Goal: Navigation & Orientation: Find specific page/section

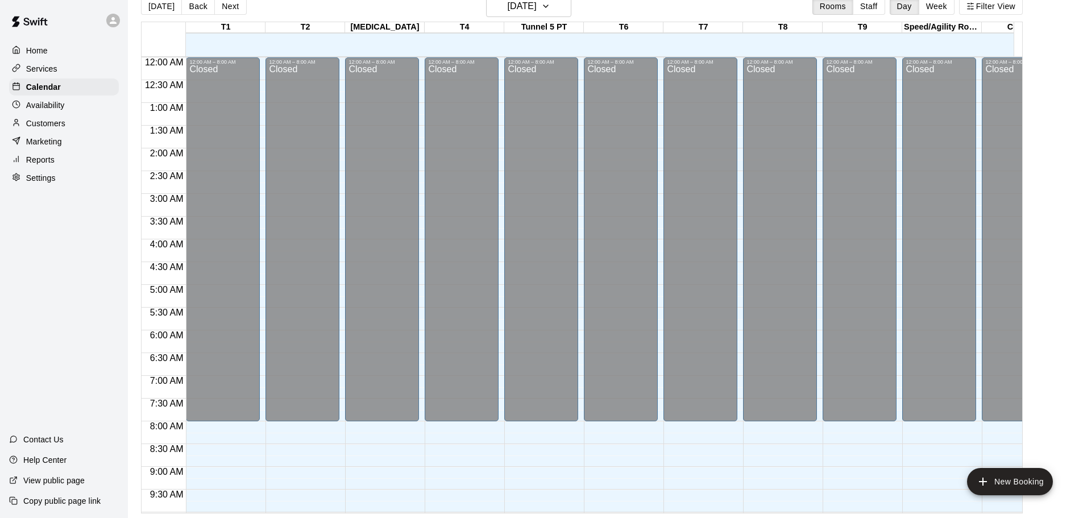
scroll to position [646, 192]
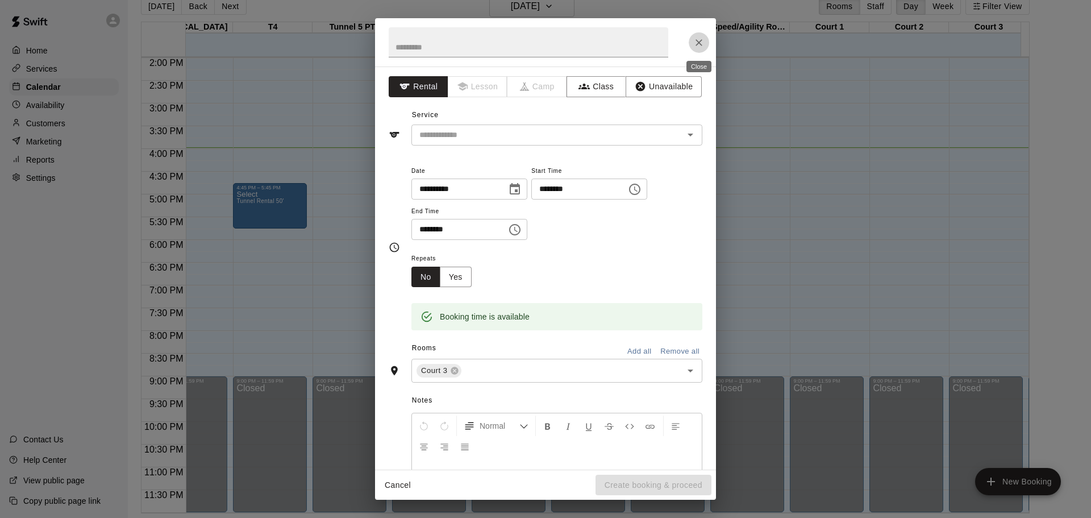
click at [700, 44] on icon "Close" at bounding box center [699, 42] width 11 height 11
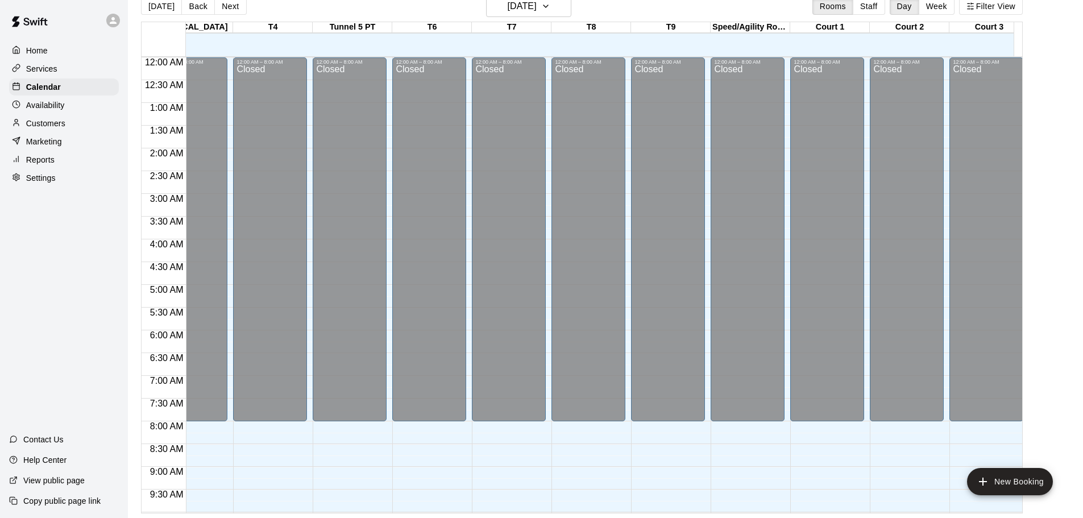
scroll to position [0, 0]
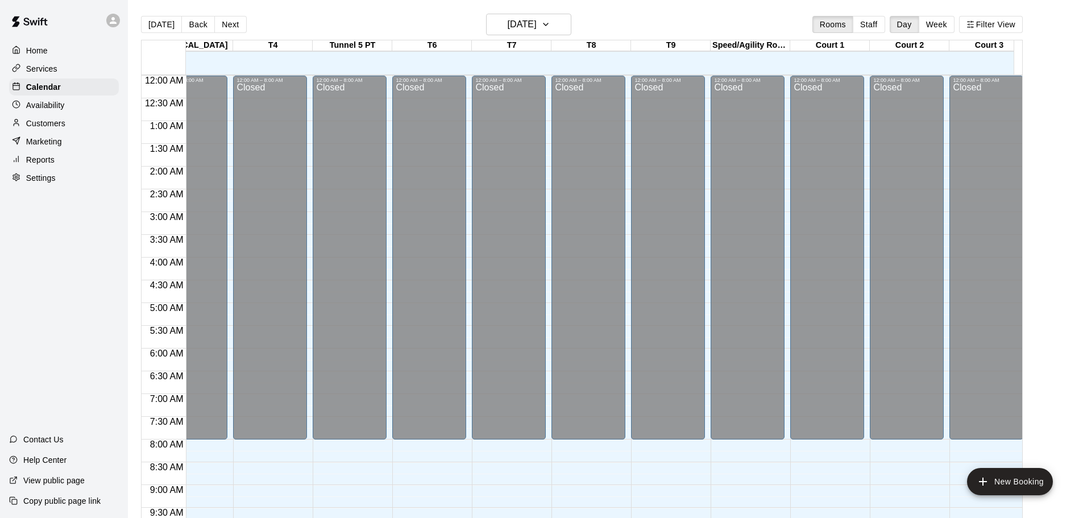
click at [1055, 121] on main "[DATE] Back [DATE][DATE] Rooms Staff Day Week Filter View T1 12 Fri T2 12 Fri […" at bounding box center [605, 273] width 946 height 518
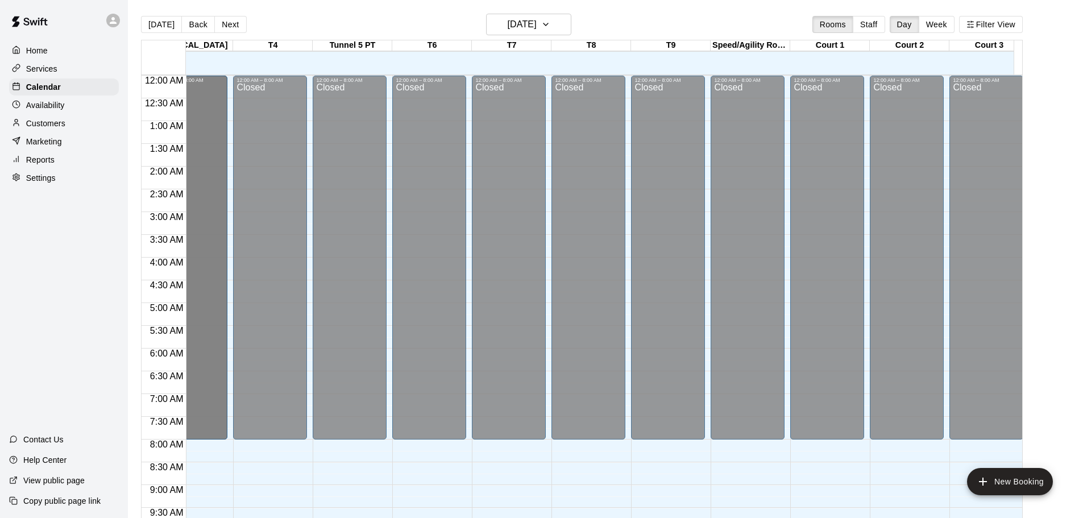
drag, startPoint x: 215, startPoint y: 102, endPoint x: 209, endPoint y: 101, distance: 6.3
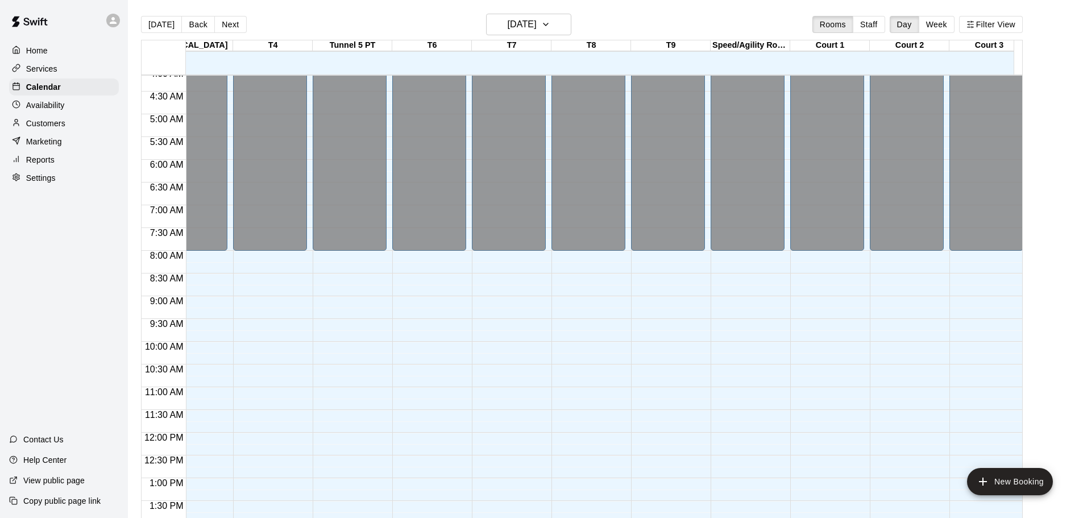
scroll to position [171, 192]
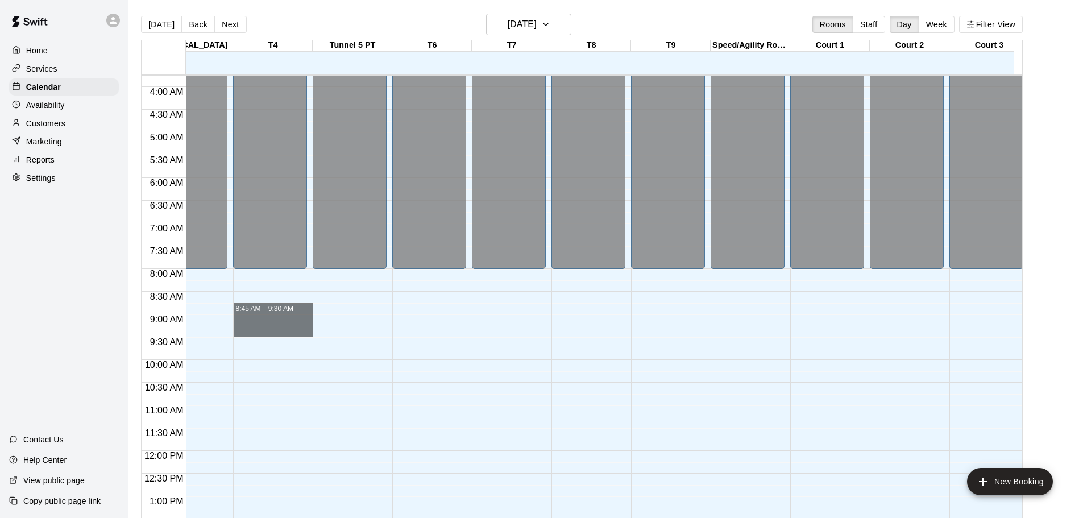
drag, startPoint x: 276, startPoint y: 331, endPoint x: 99, endPoint y: 313, distance: 177.2
click at [99, 313] on div "Home Services Calendar Availability Customers Marketing Reports Settings Contac…" at bounding box center [541, 268] width 1083 height 536
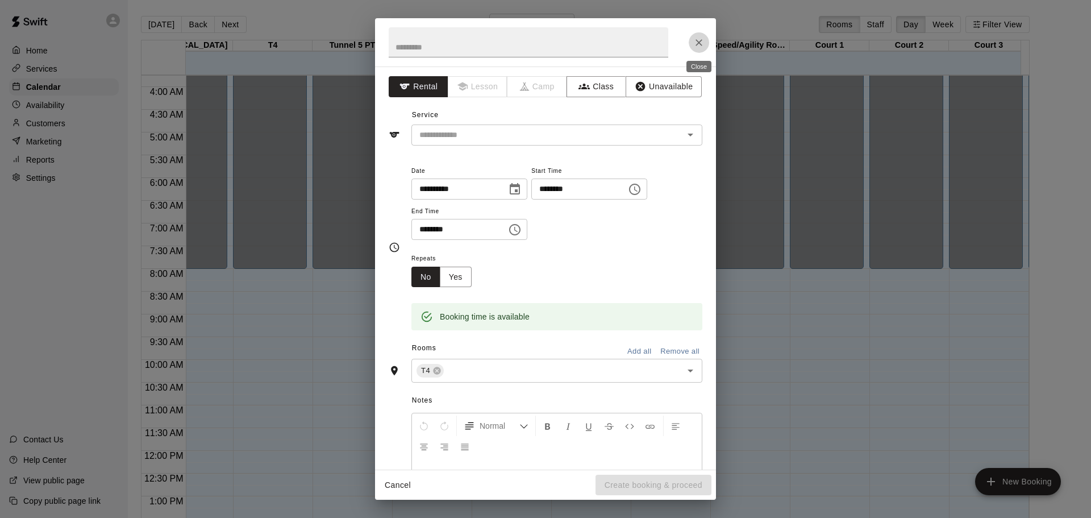
click at [699, 43] on icon "Close" at bounding box center [699, 42] width 7 height 7
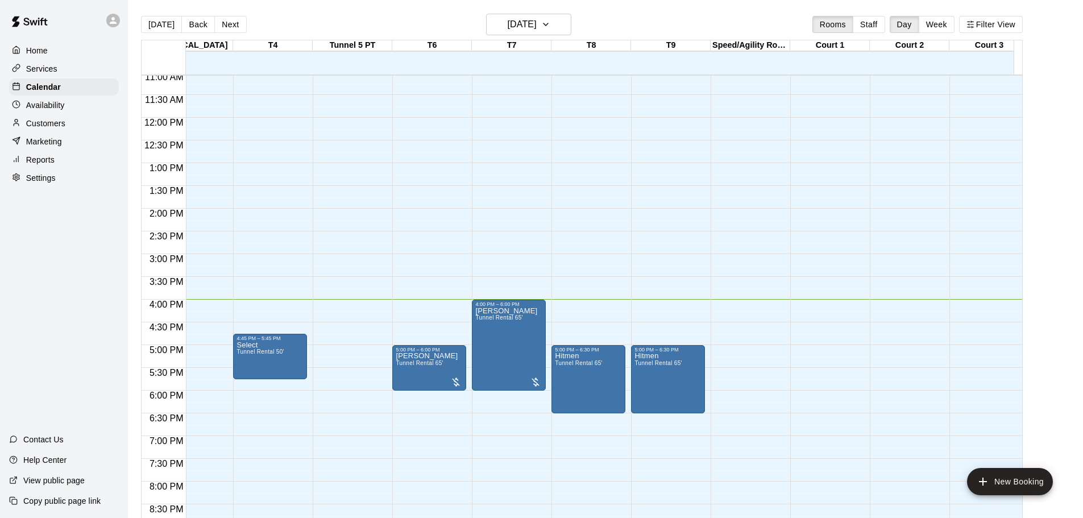
scroll to position [512, 192]
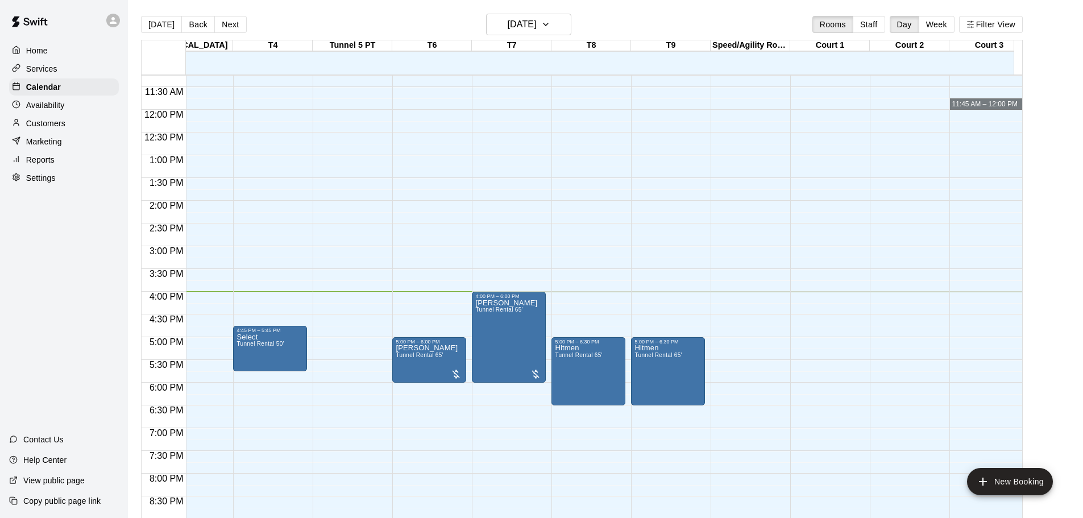
drag, startPoint x: 1018, startPoint y: 104, endPoint x: 1039, endPoint y: 102, distance: 21.1
click at [1039, 102] on main "[DATE] Back [DATE][DATE] Rooms Staff Day Week Filter View T1 12 Fri T2 12 Fri […" at bounding box center [605, 273] width 946 height 518
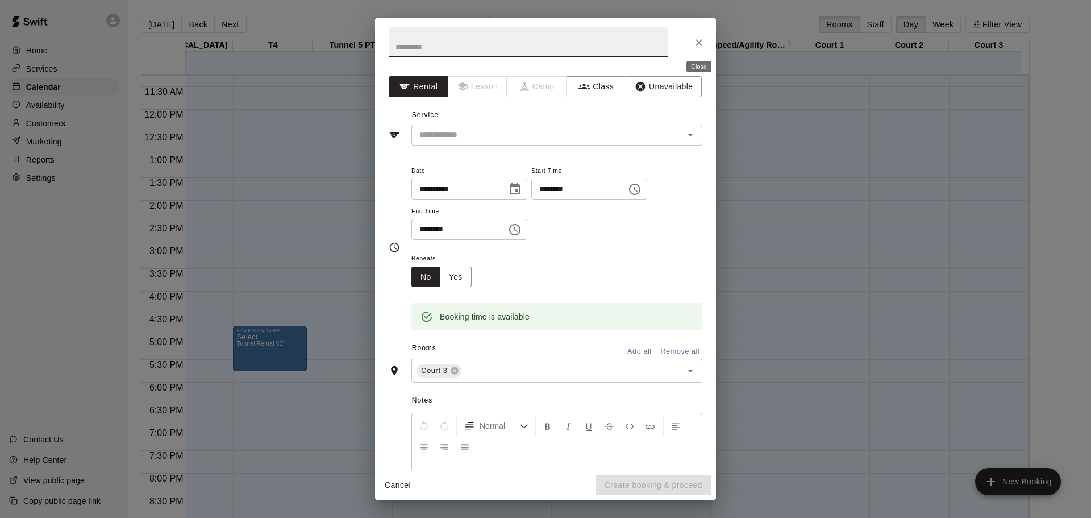
click at [699, 43] on icon "Close" at bounding box center [699, 42] width 7 height 7
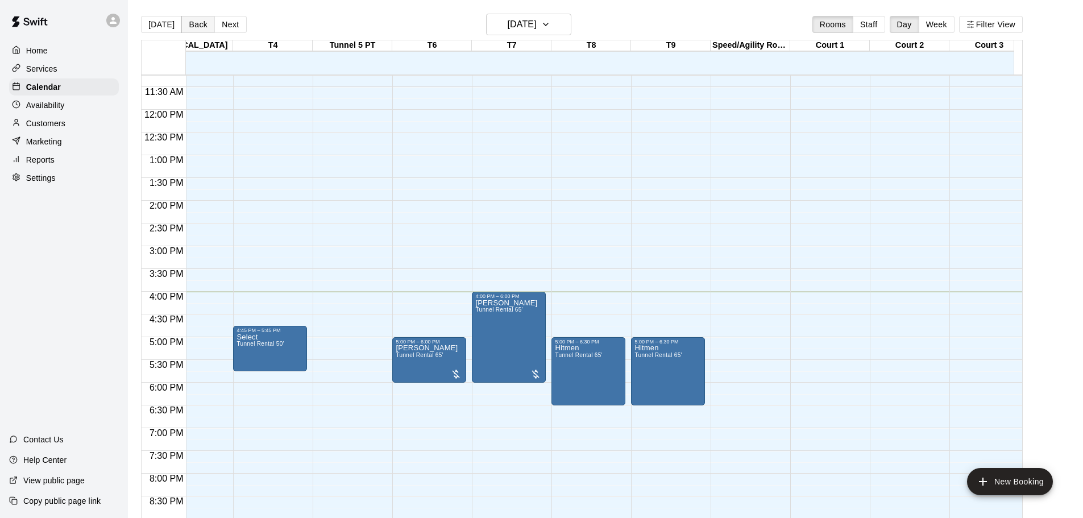
click at [197, 22] on button "Back" at bounding box center [198, 24] width 34 height 17
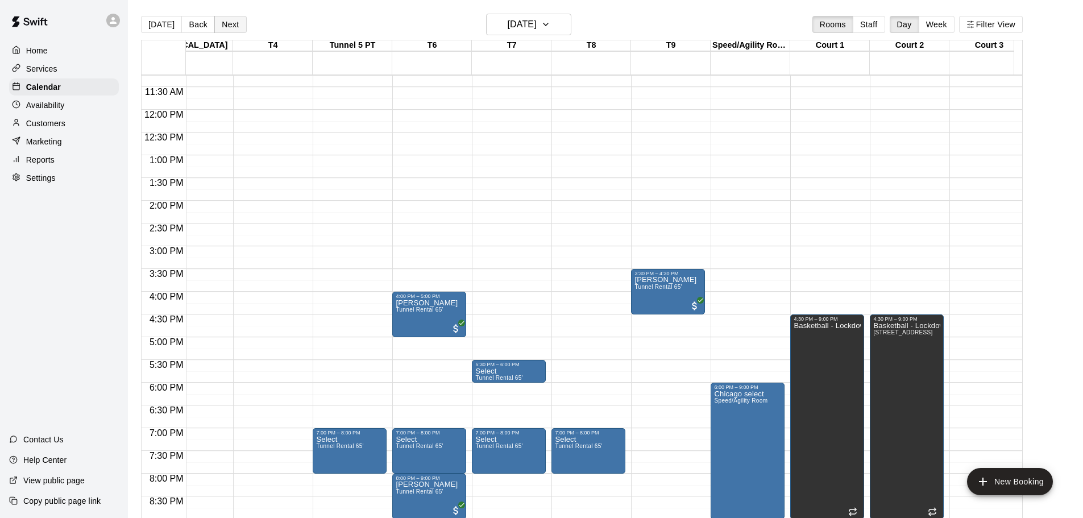
click at [227, 20] on button "Next" at bounding box center [230, 24] width 32 height 17
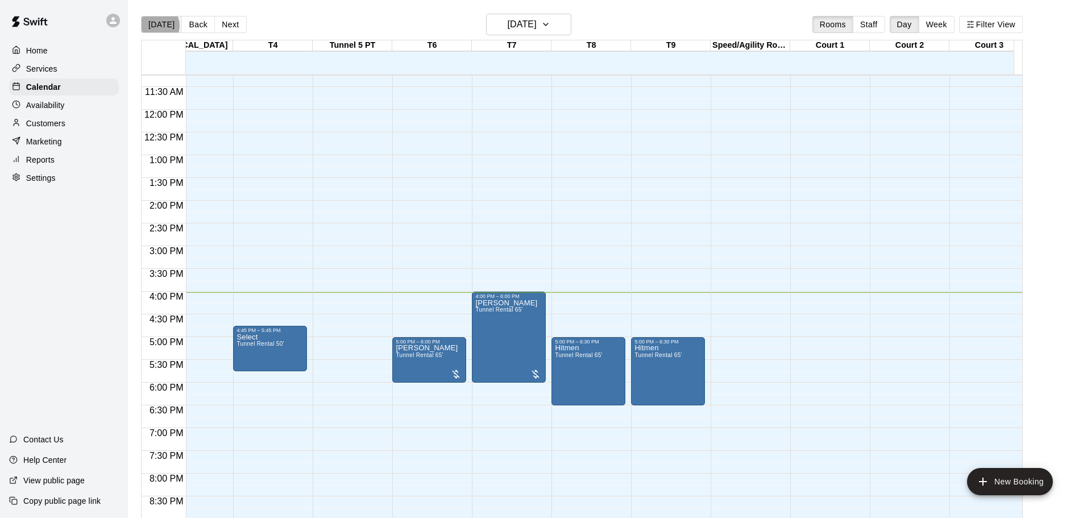
click at [155, 26] on button "[DATE]" at bounding box center [161, 24] width 41 height 17
drag, startPoint x: 1020, startPoint y: 65, endPoint x: 1036, endPoint y: 63, distance: 15.5
click at [1031, 63] on div "[DATE] Back [DATE][DATE] Rooms Staff Day Week Filter View T1 12 Fri T2 12 Fri […" at bounding box center [581, 273] width 899 height 518
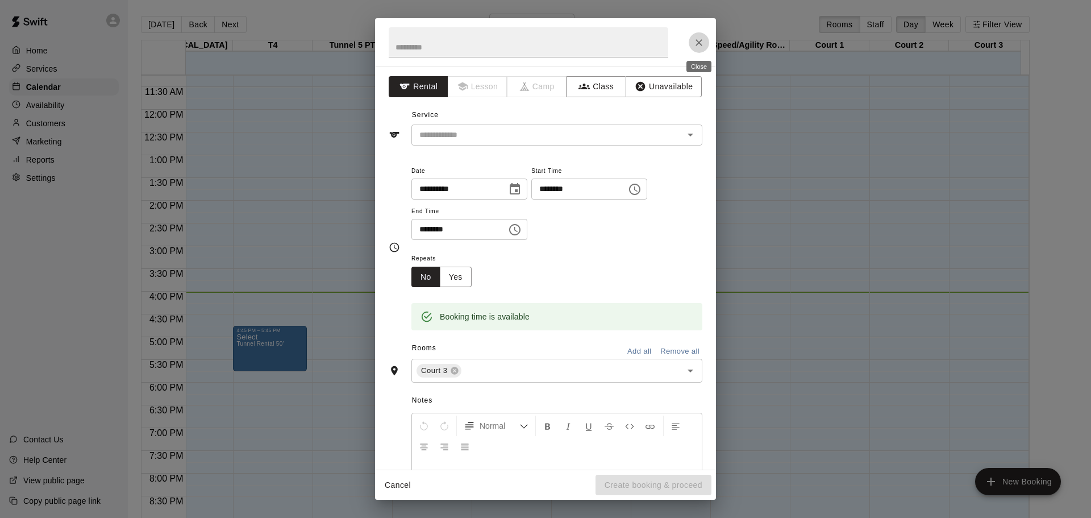
click at [699, 39] on icon "Close" at bounding box center [699, 42] width 11 height 11
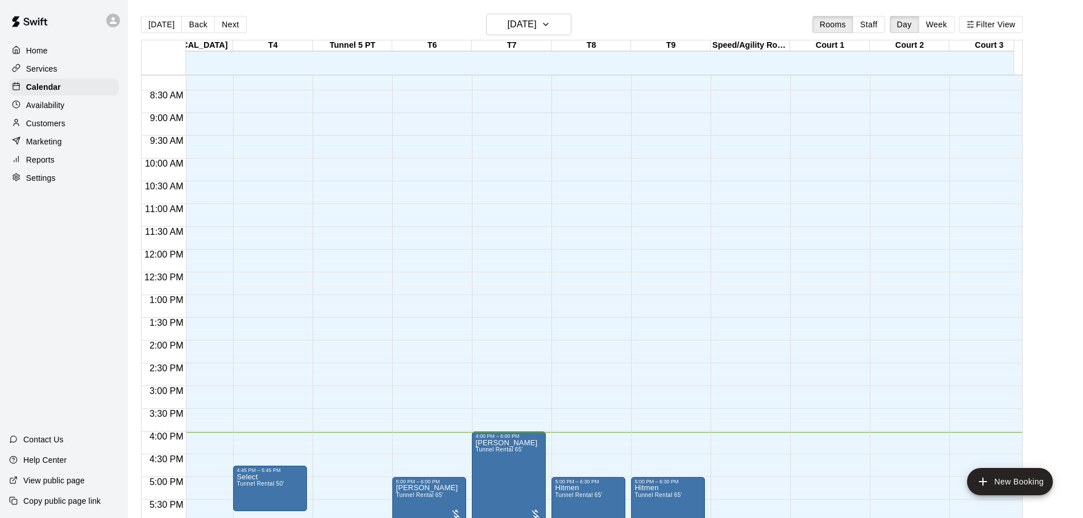
scroll to position [370, 192]
click at [185, 43] on div "T1 12 Fri T2 12 Fri [MEDICAL_DATA] 12 Fri T4 12 Fri Tunnel 5 PT 12 Fri T6 12 Fr…" at bounding box center [578, 57] width 873 height 34
click at [186, 47] on div at bounding box center [164, 57] width 44 height 34
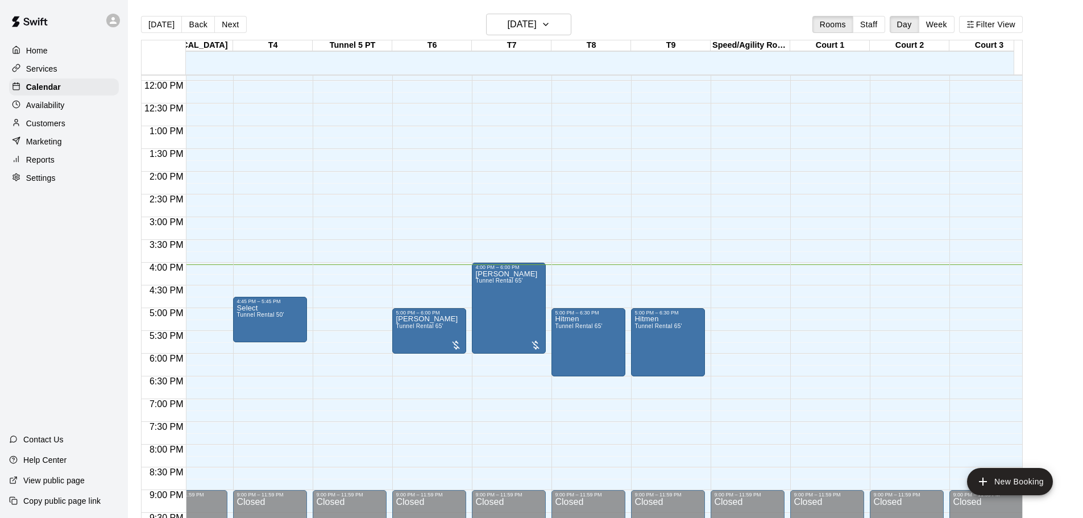
scroll to position [484, 192]
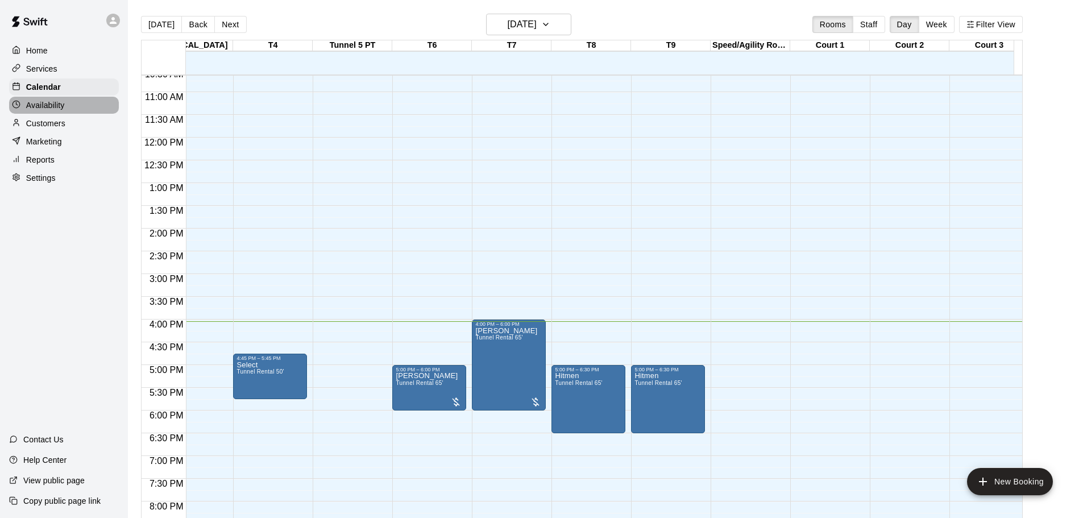
click at [51, 109] on p "Availability" at bounding box center [45, 104] width 39 height 11
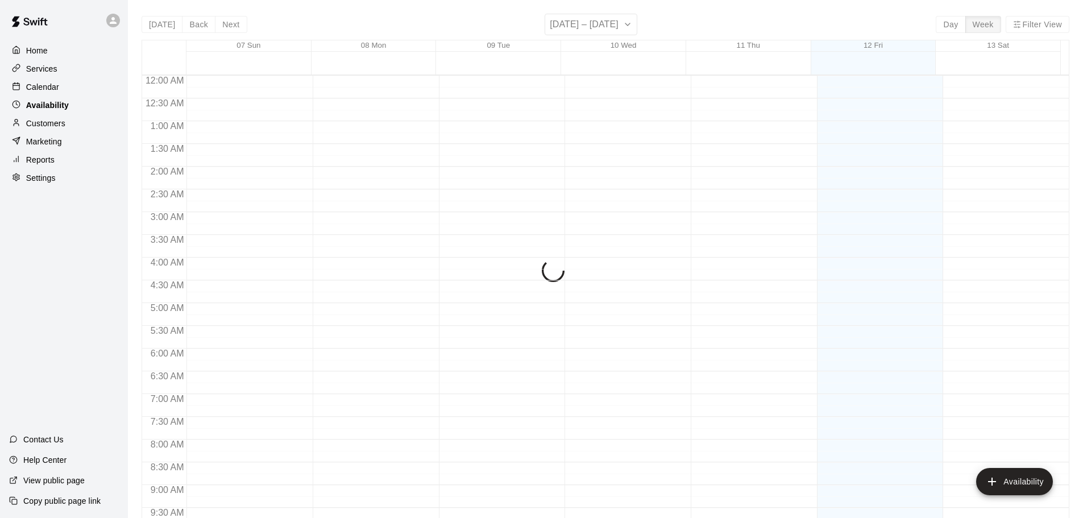
scroll to position [637, 0]
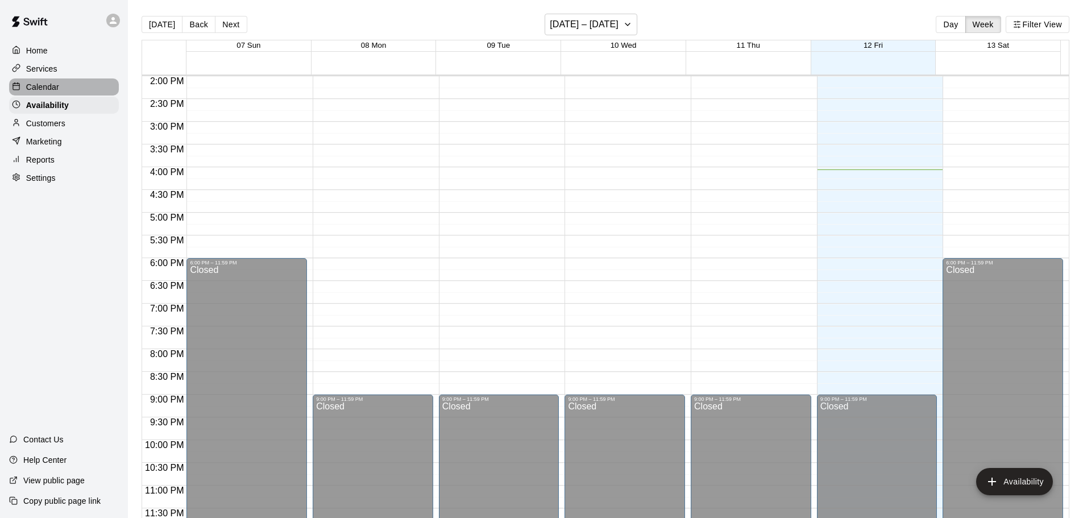
click at [45, 89] on p "Calendar" at bounding box center [42, 86] width 33 height 11
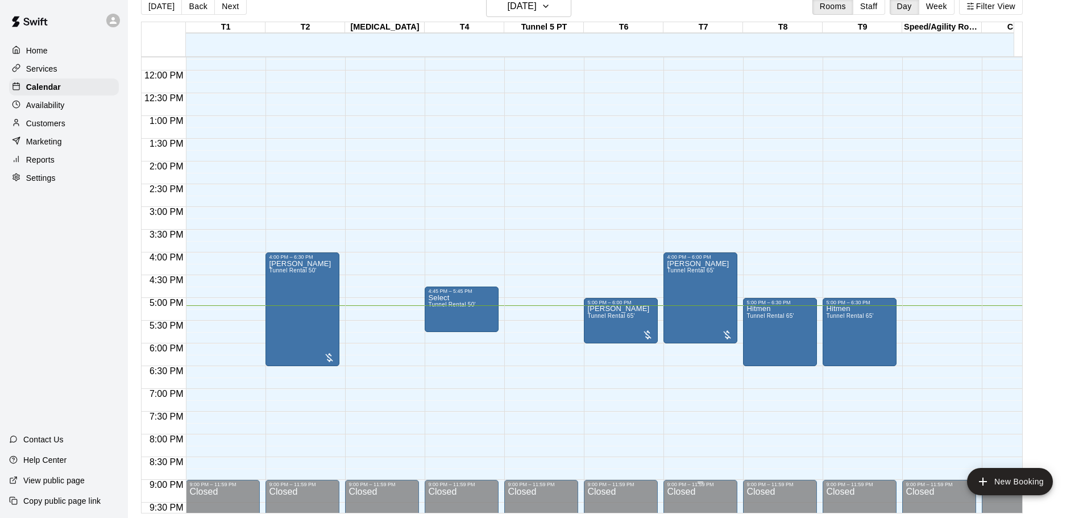
scroll to position [532, 0]
